Goal: Navigation & Orientation: Find specific page/section

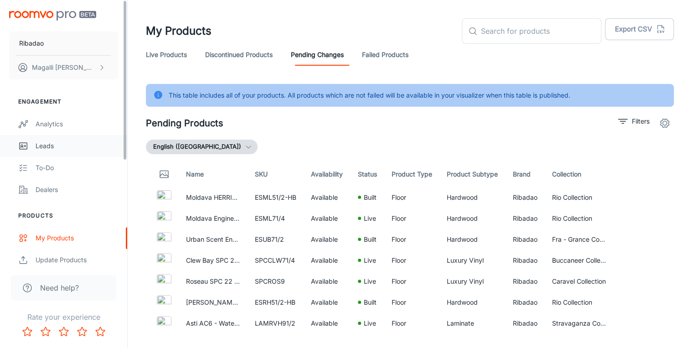
scroll to position [2, 0]
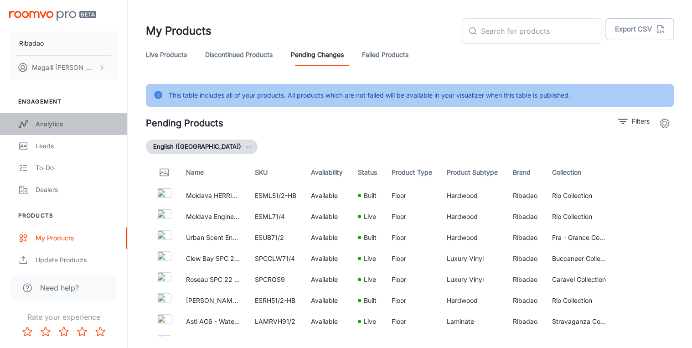
click at [64, 123] on div "Analytics" at bounding box center [77, 124] width 82 height 10
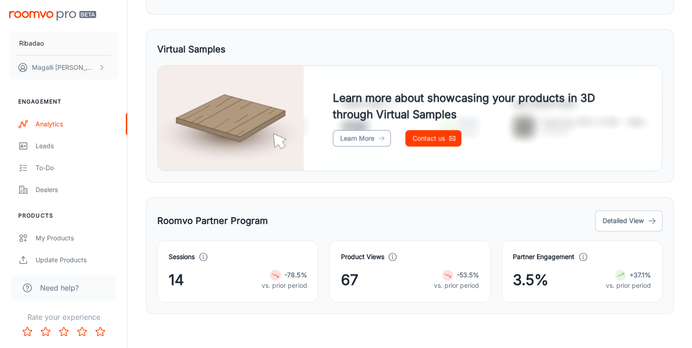
scroll to position [449, 0]
click at [641, 220] on button "Detailed View" at bounding box center [627, 220] width 67 height 21
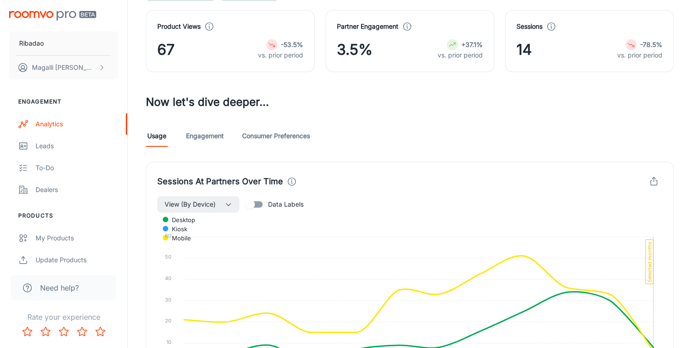
scroll to position [109, 0]
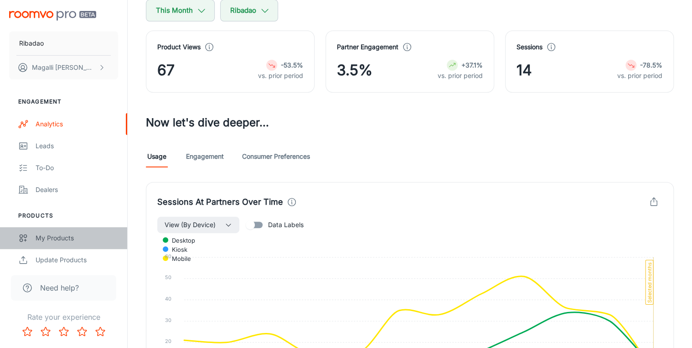
click at [65, 240] on div "My Products" at bounding box center [77, 238] width 82 height 10
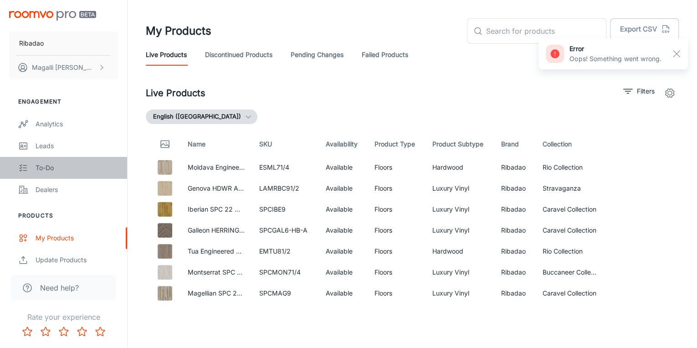
click at [59, 162] on link "To-do" at bounding box center [63, 168] width 127 height 22
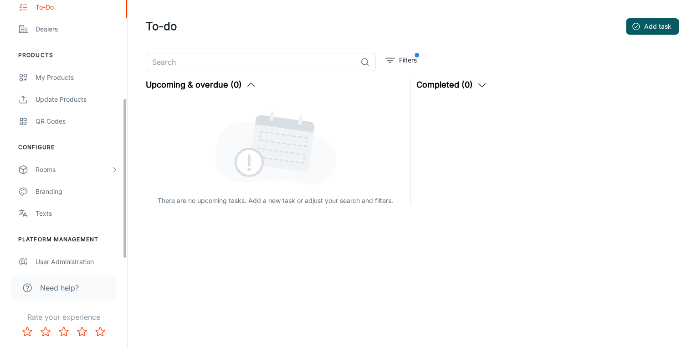
scroll to position [169, 0]
